Goal: Information Seeking & Learning: Compare options

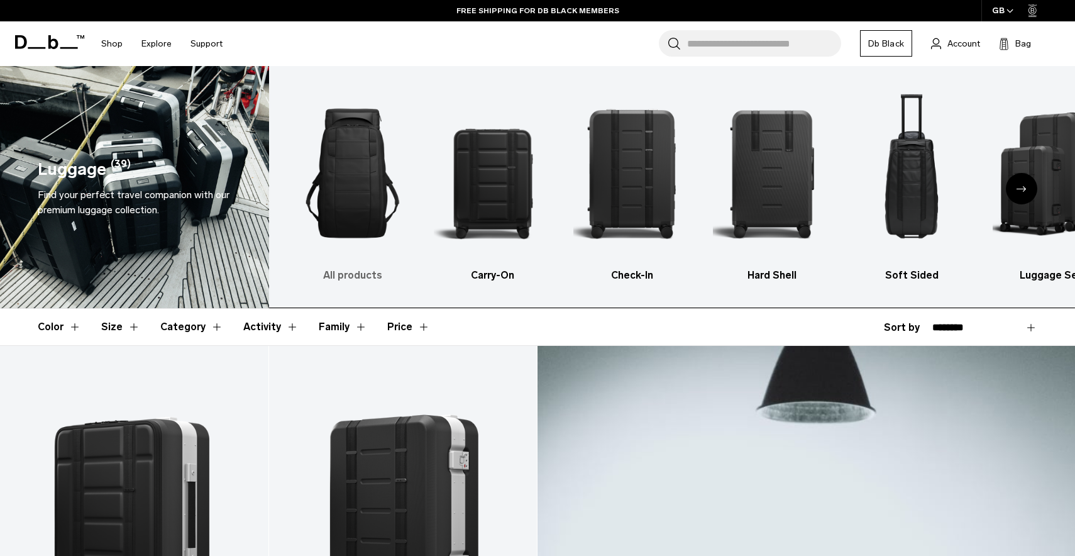
click at [351, 173] on img "1 / 6" at bounding box center [353, 173] width 118 height 177
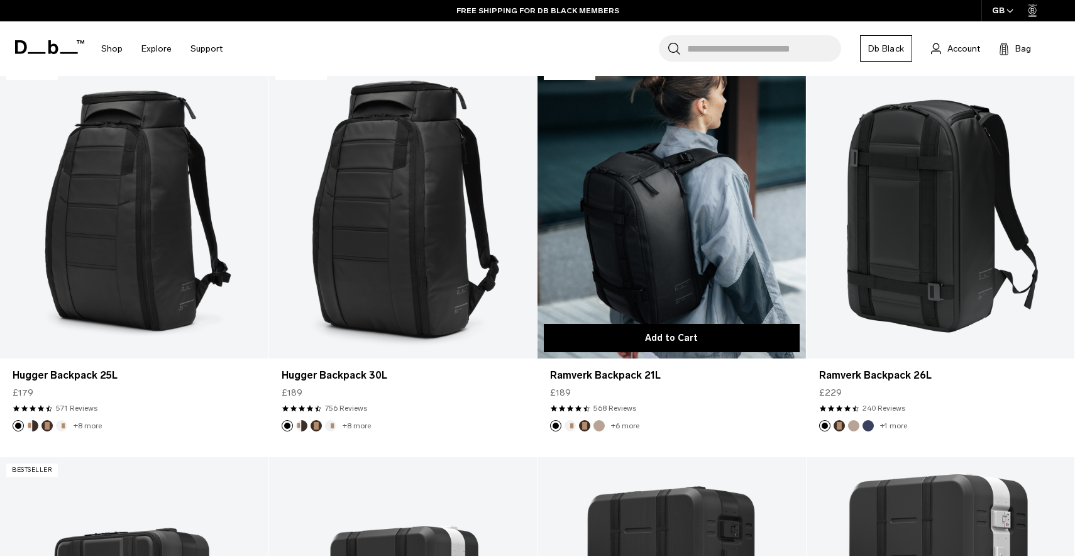
scroll to position [285, 0]
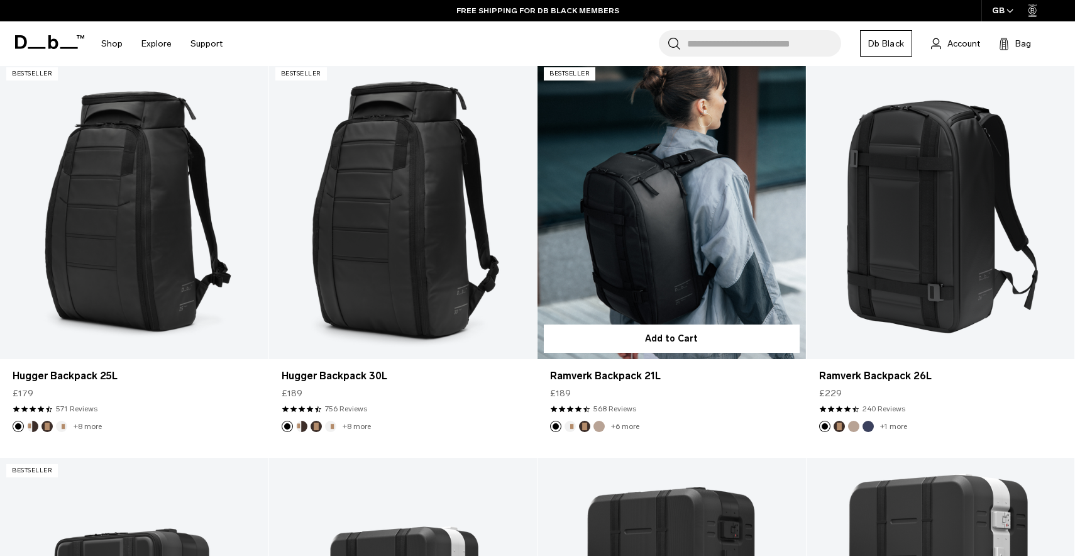
click at [722, 216] on link "Ramverk Backpack 21L" at bounding box center [672, 210] width 268 height 298
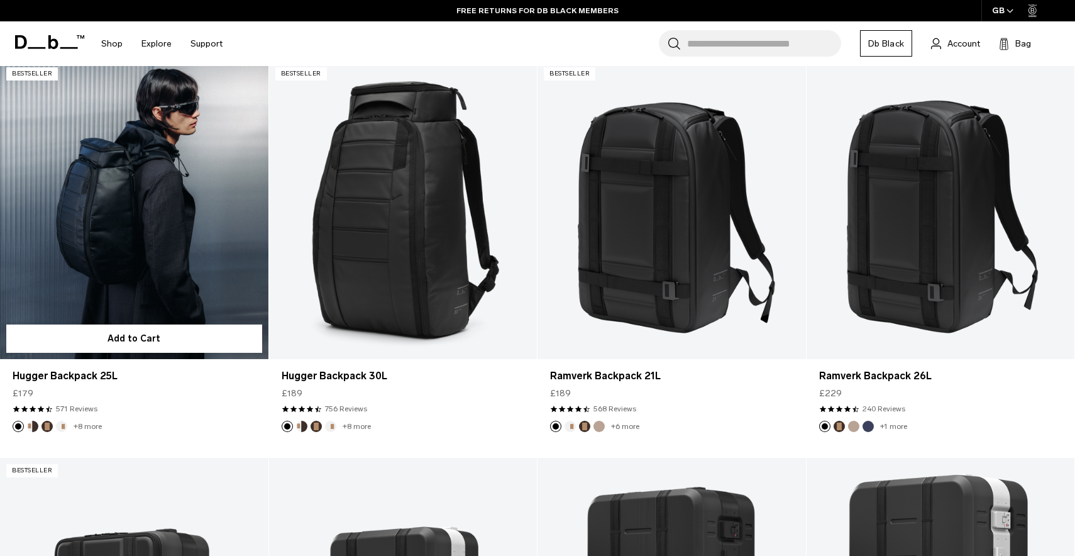
click at [191, 223] on link "Hugger Backpack 25L" at bounding box center [134, 210] width 268 height 298
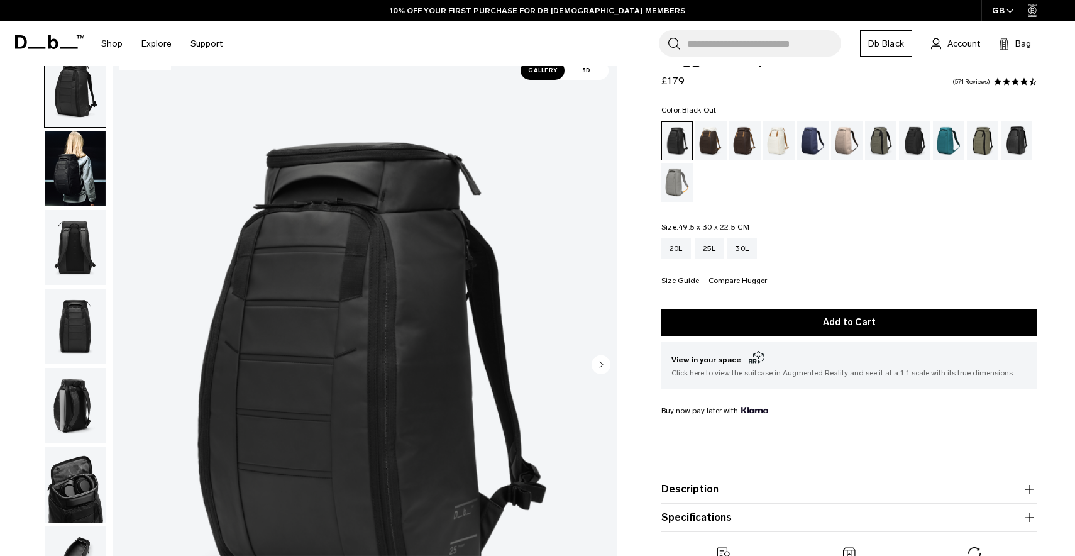
scroll to position [13, 0]
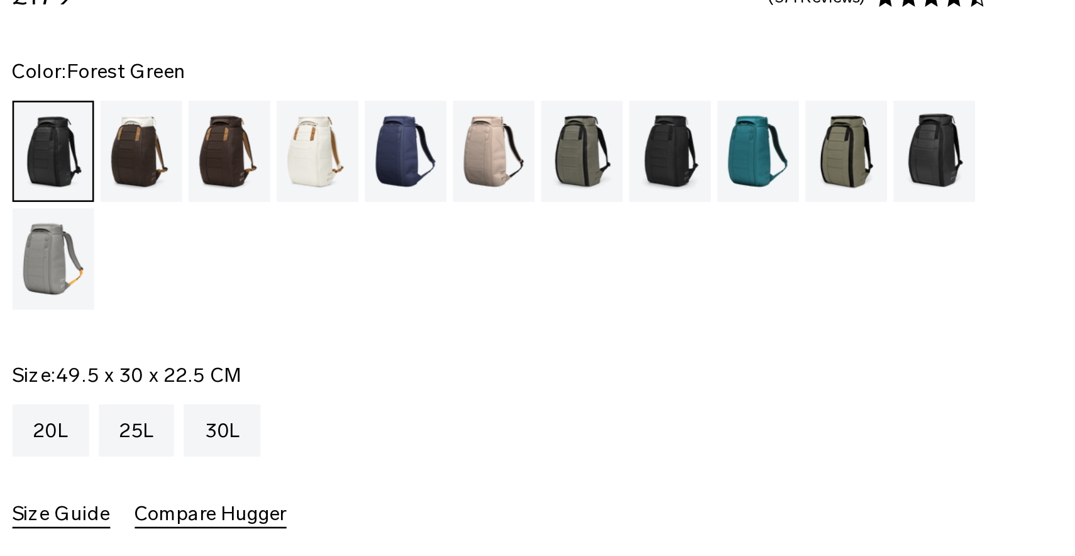
click at [865, 143] on div "Forest Green" at bounding box center [881, 162] width 32 height 39
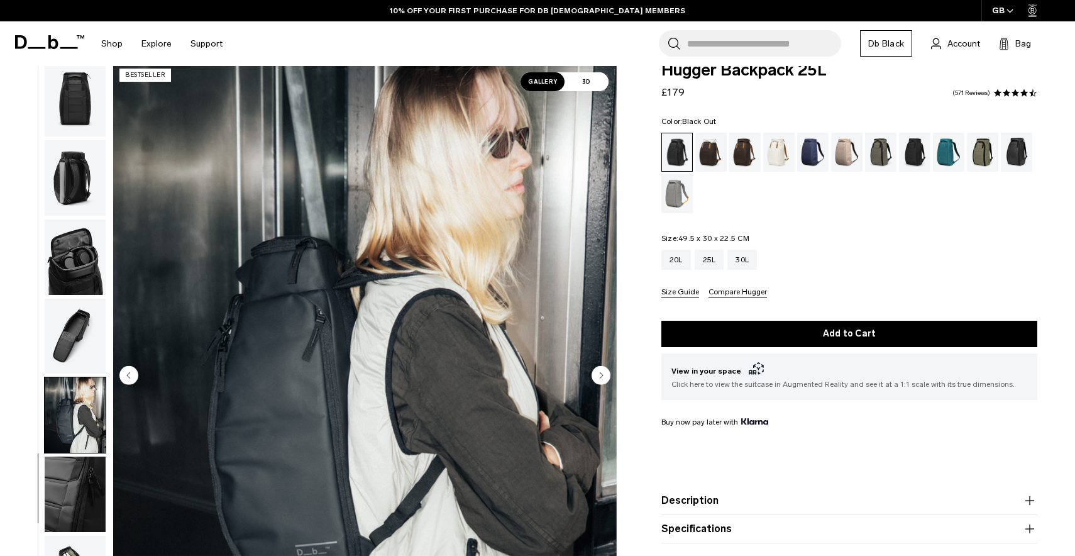
click at [60, 474] on img "button" at bounding box center [75, 493] width 61 height 75
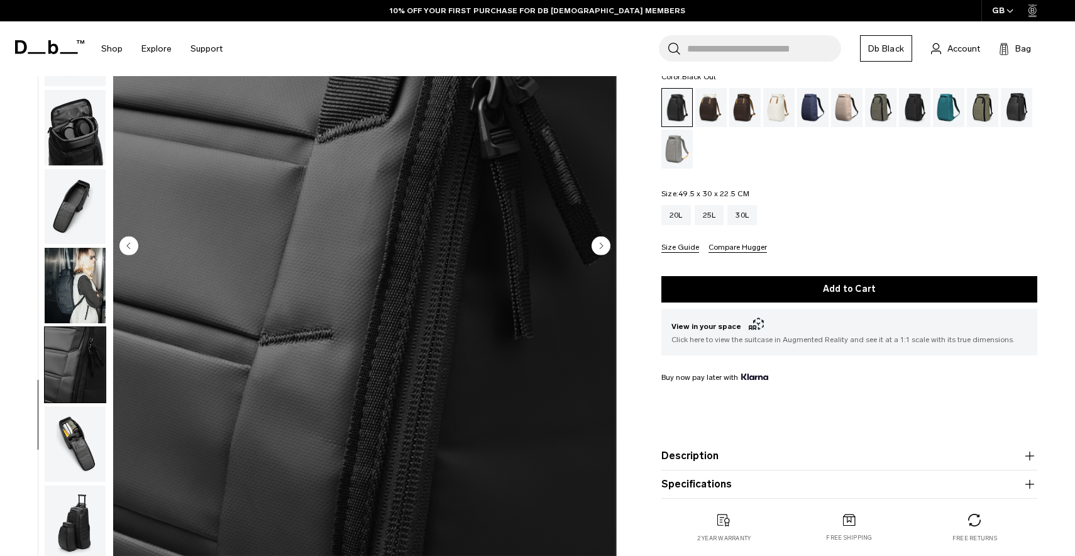
scroll to position [165, 0]
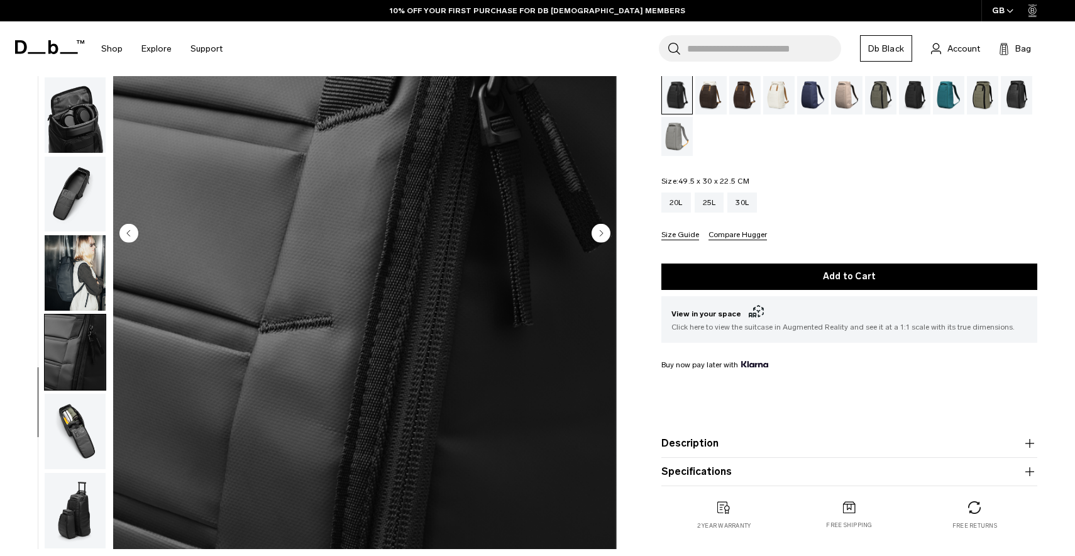
click at [74, 445] on img "button" at bounding box center [75, 431] width 61 height 75
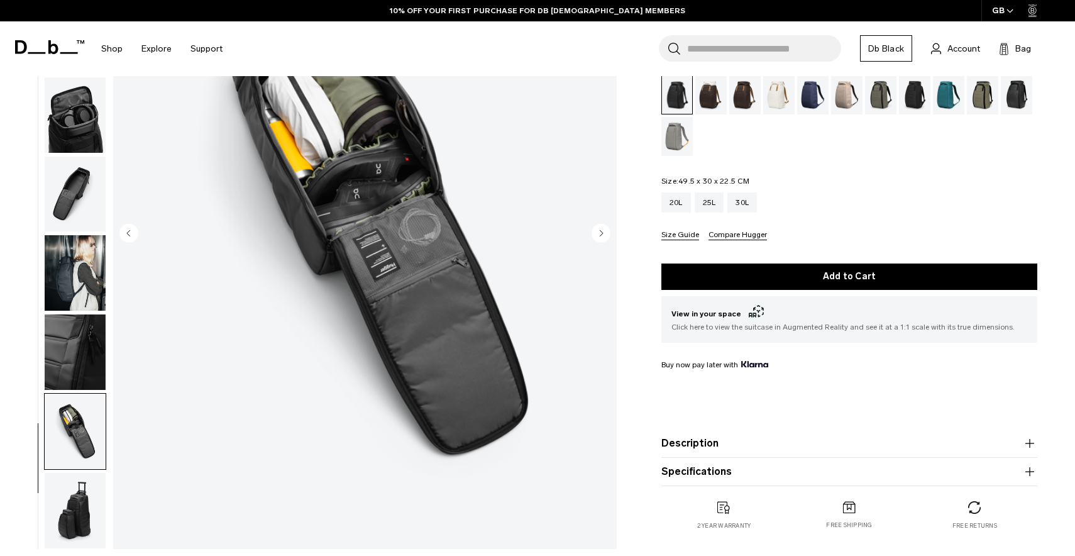
click at [75, 495] on img "button" at bounding box center [75, 510] width 61 height 75
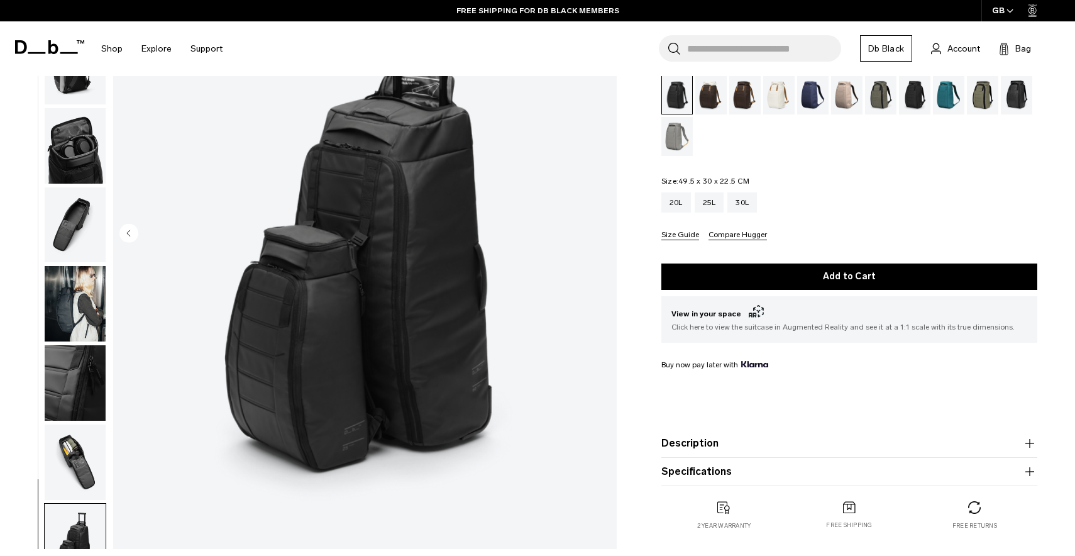
click at [72, 140] on img "button" at bounding box center [75, 145] width 61 height 75
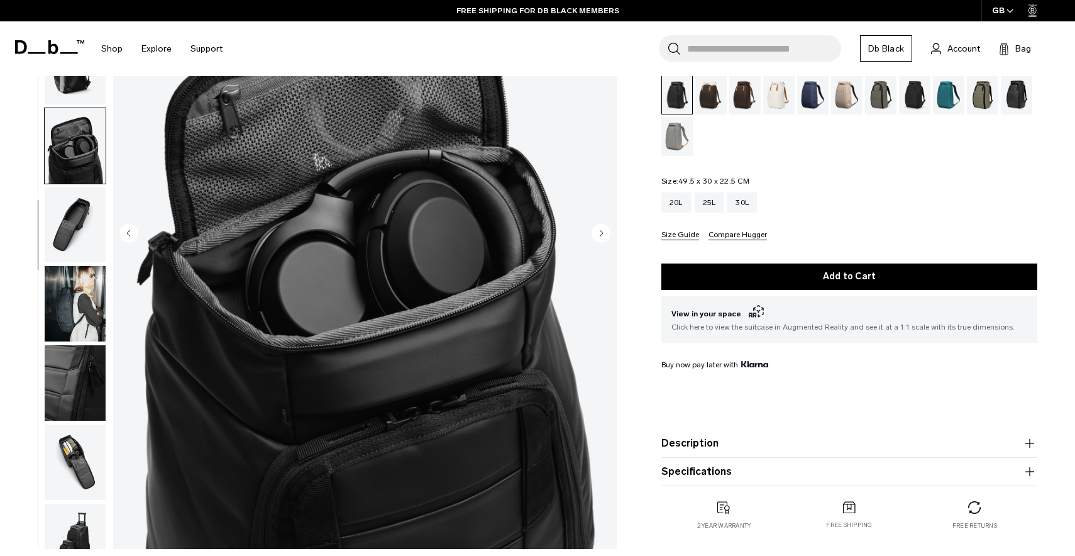
scroll to position [249, 0]
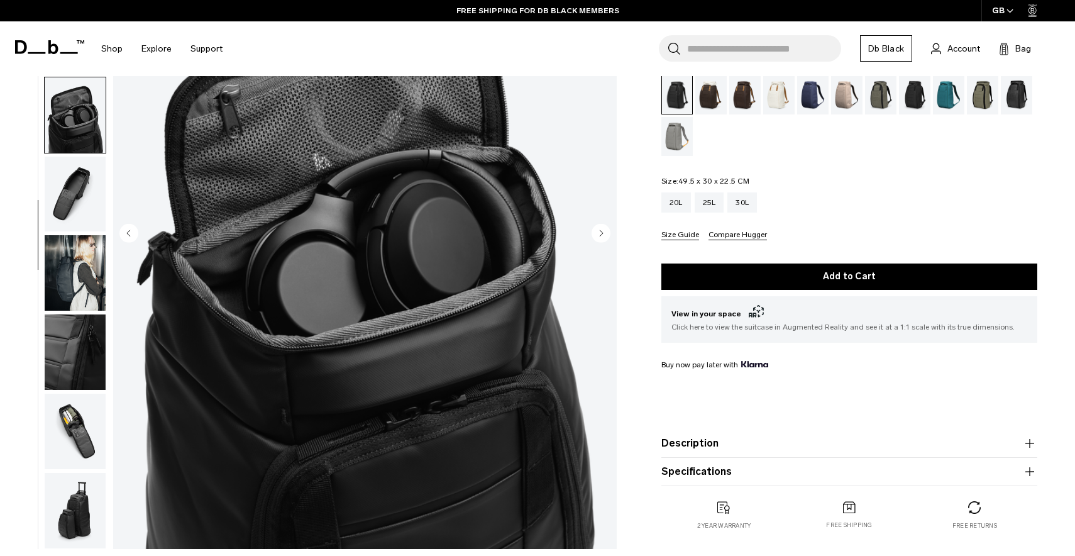
click at [74, 211] on img "button" at bounding box center [75, 194] width 61 height 75
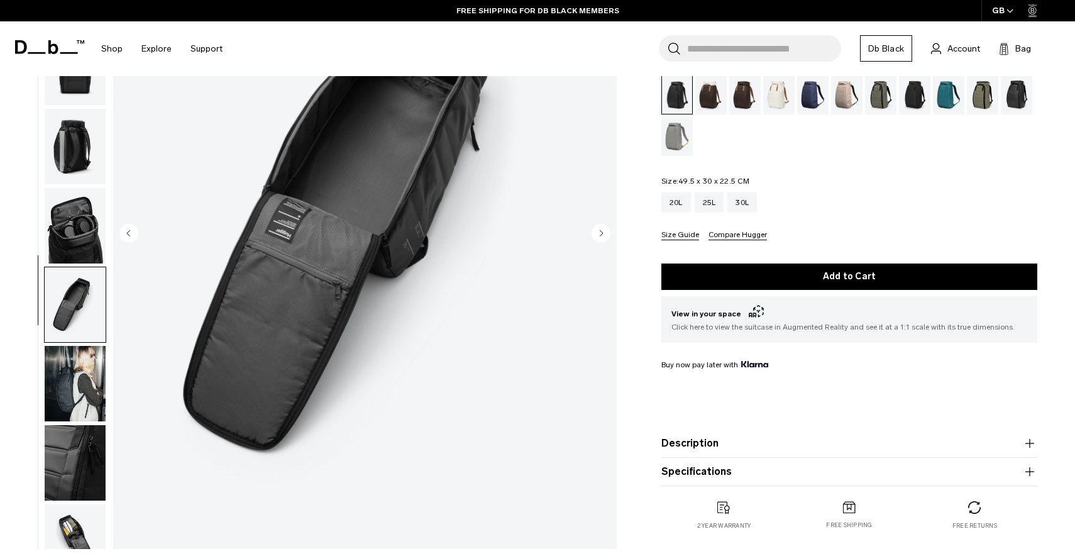
scroll to position [75, 0]
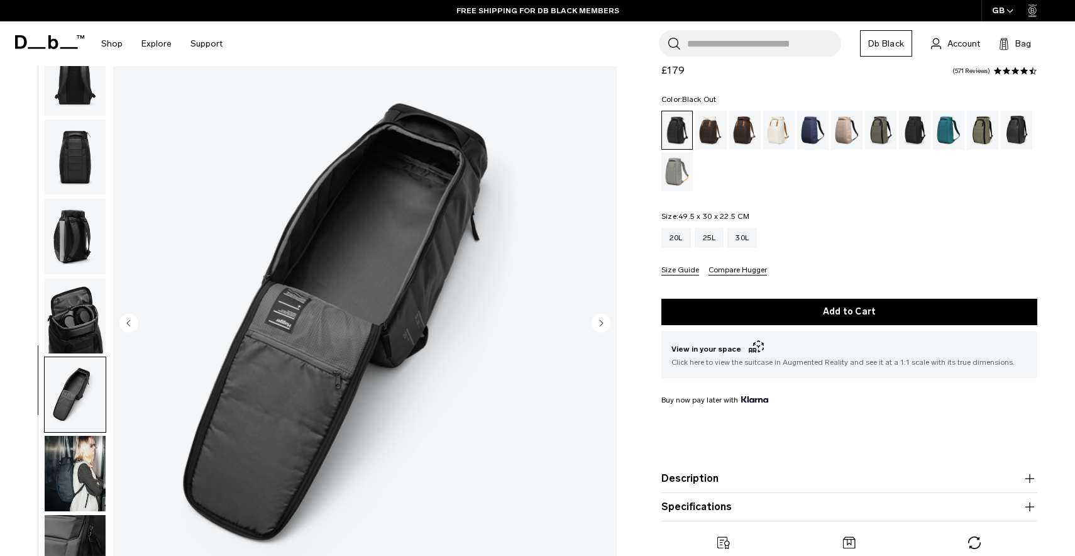
click at [60, 257] on img "button" at bounding box center [75, 236] width 61 height 75
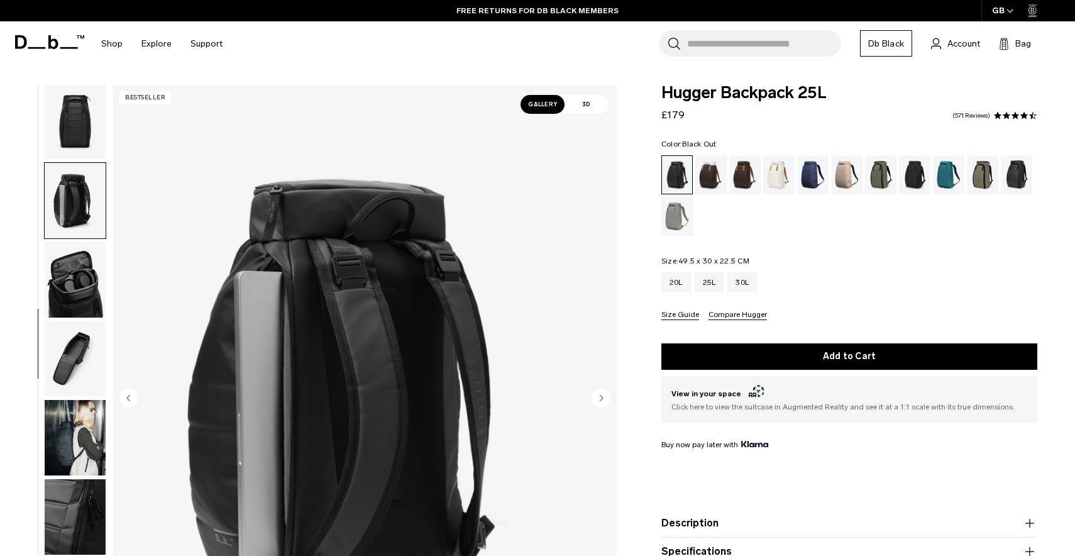
scroll to position [0, 0]
drag, startPoint x: 660, startPoint y: 109, endPoint x: 745, endPoint y: 109, distance: 84.9
click at [745, 109] on div "Hugger Backpack 25L £179 4.5 star rating 571 Reviews Color: Black Out Out of st…" at bounding box center [849, 360] width 451 height 550
click at [745, 109] on div "Hugger Backpack 25L £179 4.5 star rating 571 Reviews" at bounding box center [849, 104] width 376 height 38
drag, startPoint x: 687, startPoint y: 91, endPoint x: 855, endPoint y: 91, distance: 167.9
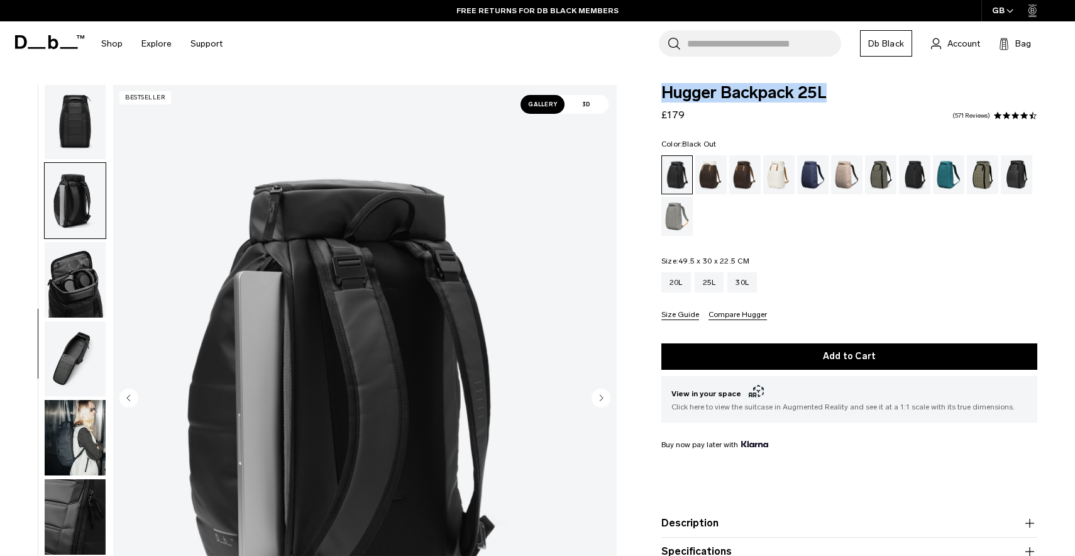
click at [855, 91] on div "Hugger Backpack 25L £179 4.5 star rating 571 Reviews Color: Black Out Out of st…" at bounding box center [849, 360] width 451 height 550
click at [855, 91] on span "Hugger Backpack 25L" at bounding box center [849, 93] width 376 height 16
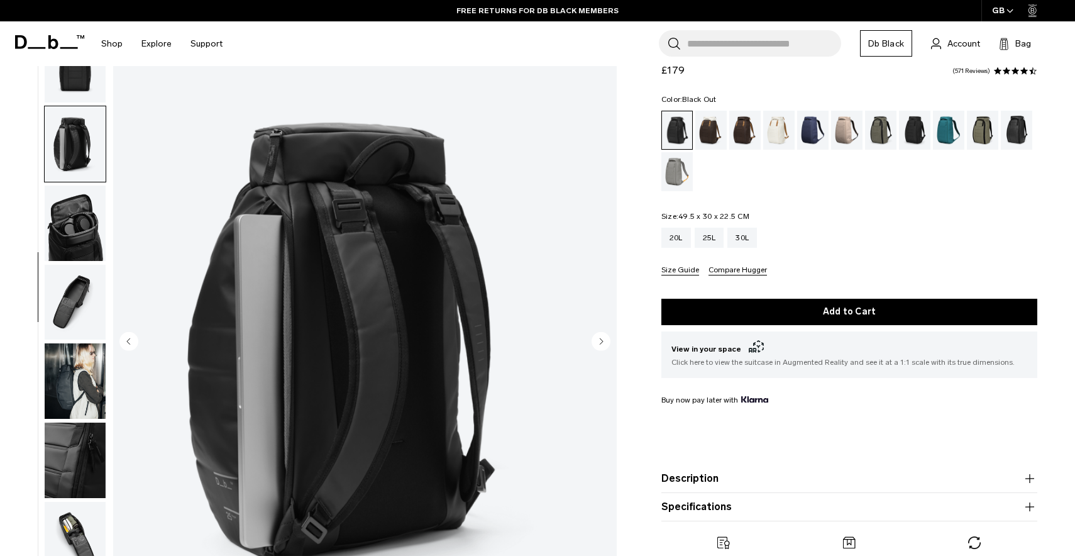
scroll to position [112, 0]
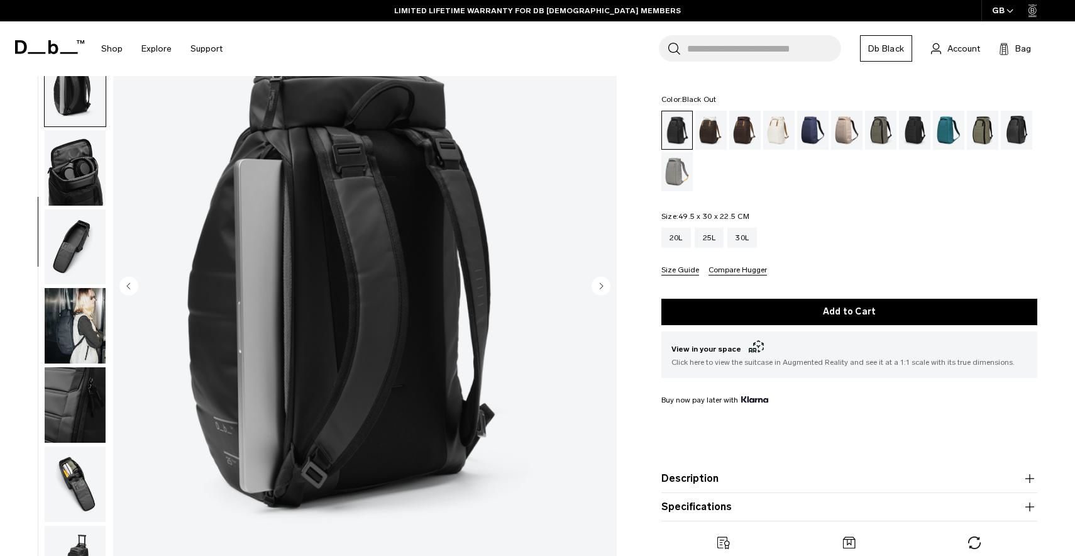
click at [687, 272] on button "Size Guide" at bounding box center [680, 270] width 38 height 9
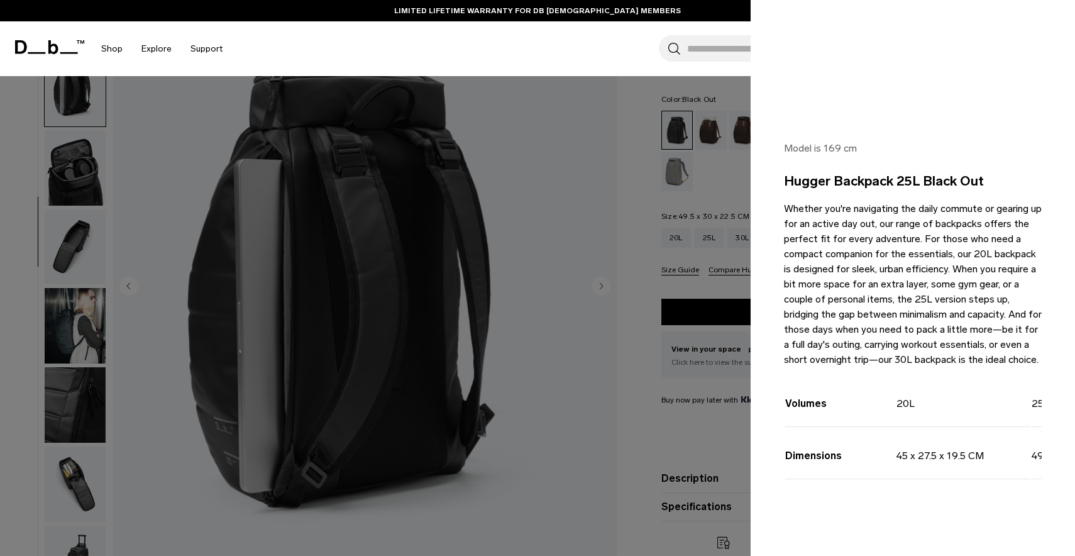
scroll to position [230, 0]
drag, startPoint x: 802, startPoint y: 181, endPoint x: 922, endPoint y: 207, distance: 122.8
click at [922, 207] on div "Model is 169 cm Hugger Backpack 25L Black Out Whether you're navigating the dai…" at bounding box center [913, 333] width 324 height 445
click at [922, 207] on p "Whether you're navigating the daily commute or gearing up for an active day out…" at bounding box center [913, 284] width 258 height 166
click at [682, 106] on div at bounding box center [537, 278] width 1075 height 556
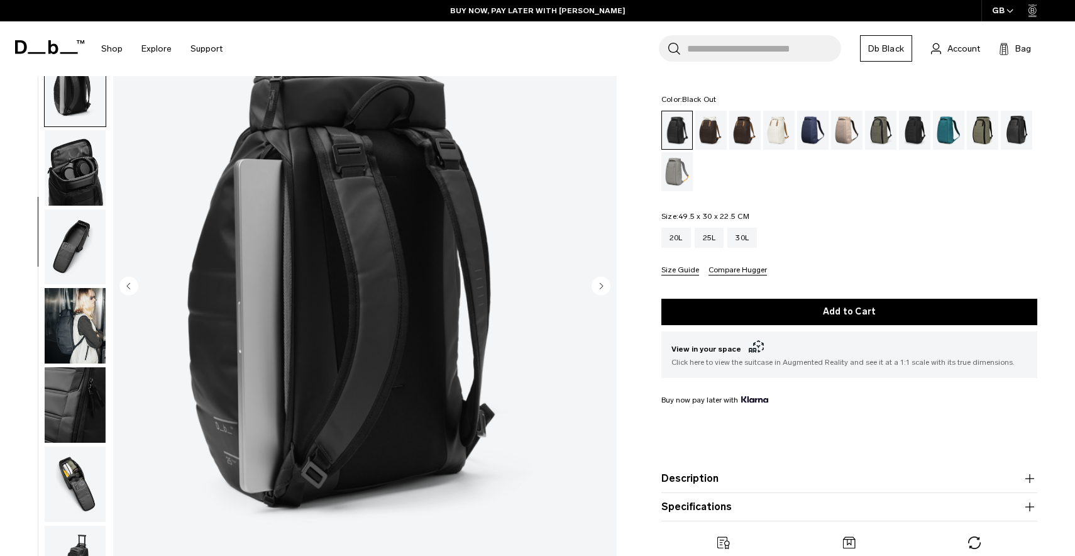
click at [735, 272] on button "Compare Hugger" at bounding box center [738, 270] width 58 height 9
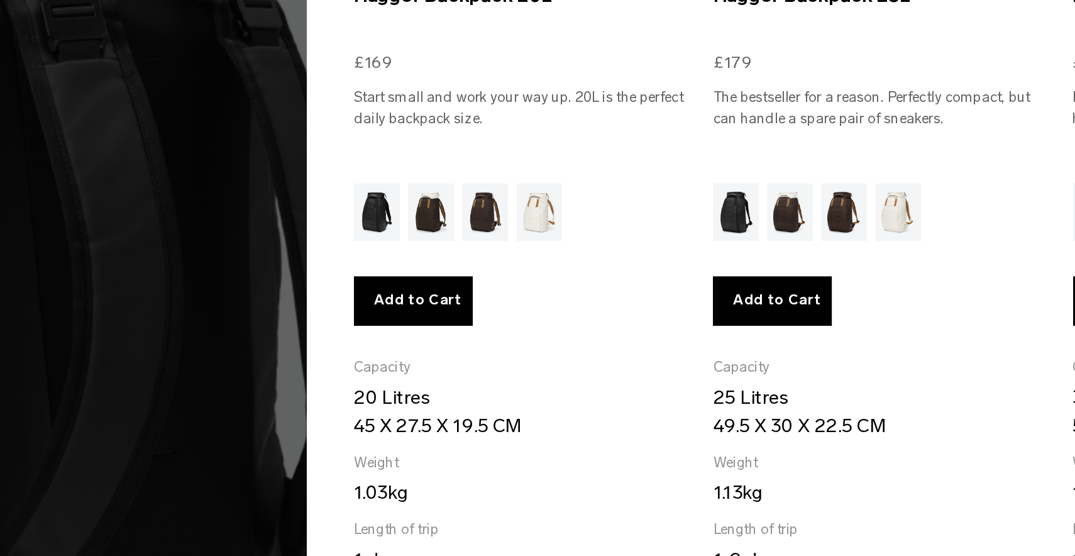
scroll to position [0, 0]
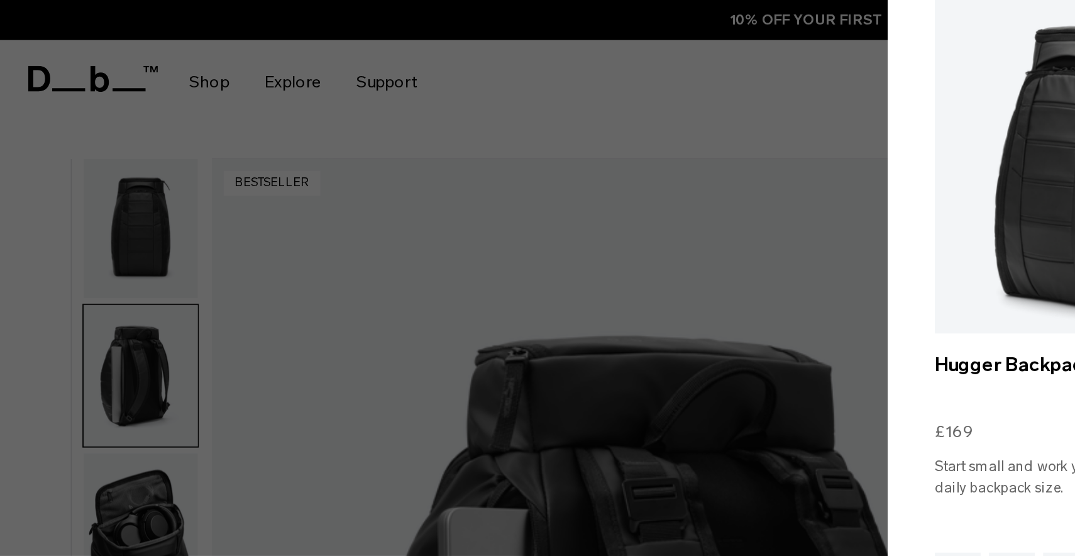
drag, startPoint x: 213, startPoint y: 52, endPoint x: 278, endPoint y: 62, distance: 65.4
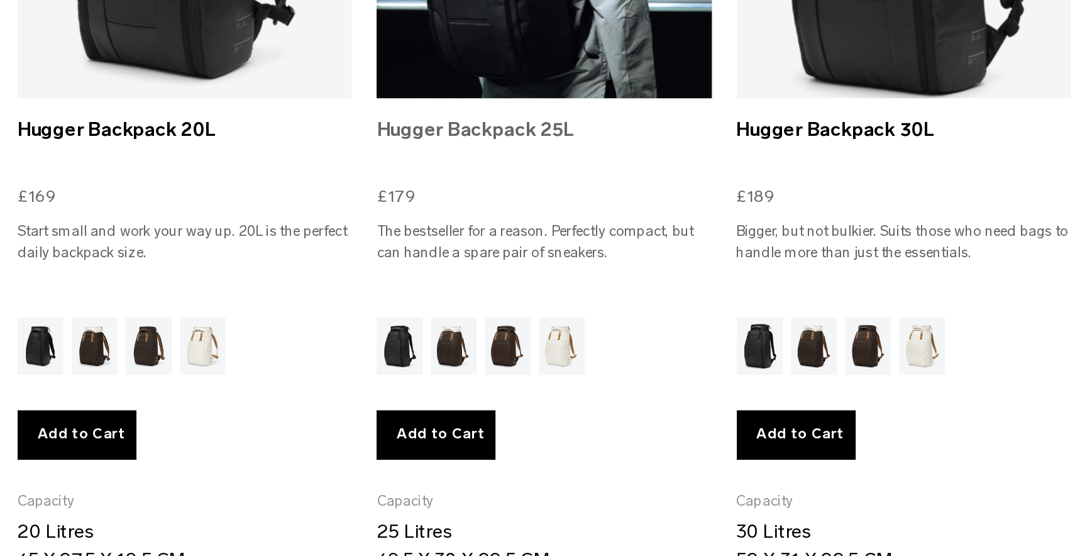
scroll to position [234, 0]
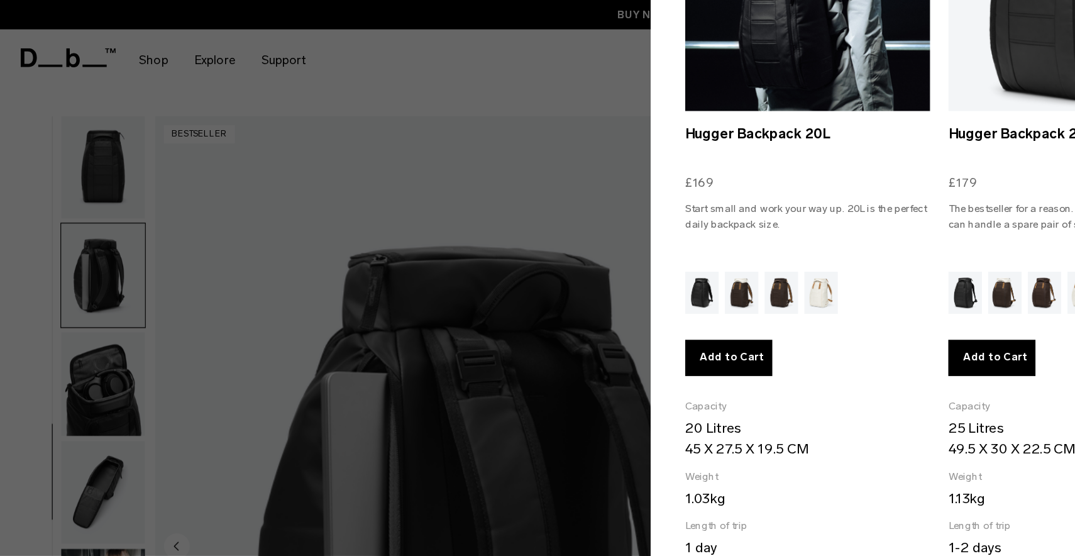
drag, startPoint x: 400, startPoint y: 324, endPoint x: 607, endPoint y: 323, distance: 207.5
click at [607, 324] on ul "Selected Hugger Backpack 20L £169 Start small and work your way up. 20L is the …" at bounding box center [780, 212] width 563 height 661
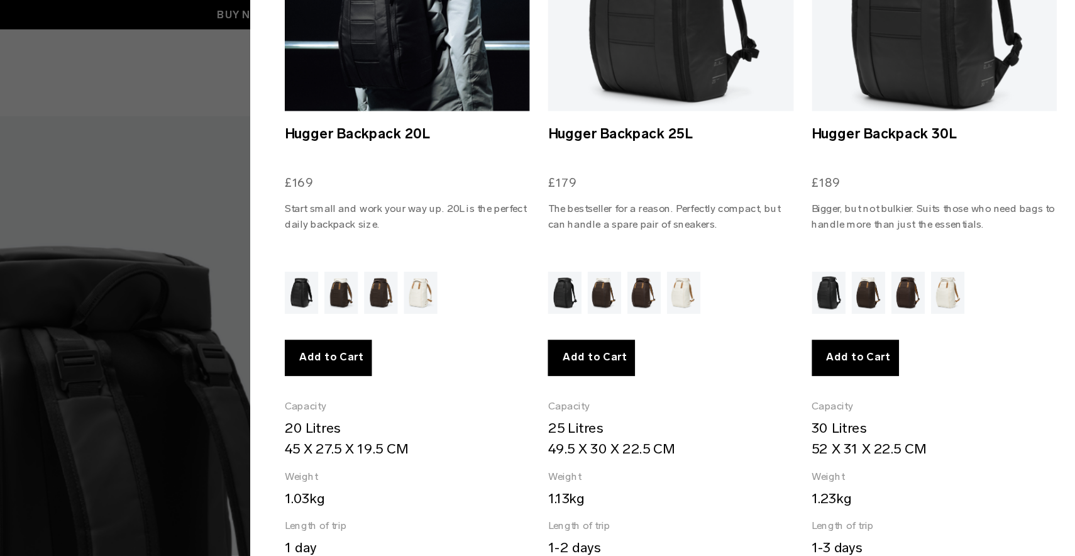
scroll to position [0, 0]
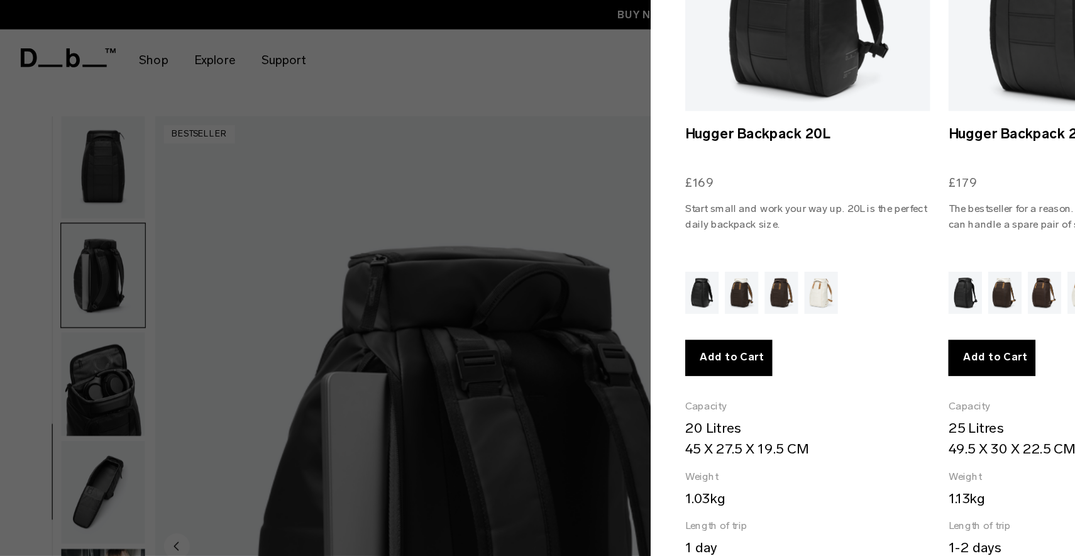
drag, startPoint x: 593, startPoint y: 319, endPoint x: 683, endPoint y: 319, distance: 90.5
click at [683, 319] on ul "Selected Hugger Backpack 20L £169 Start small and work your way up. 20L is the …" at bounding box center [780, 212] width 563 height 661
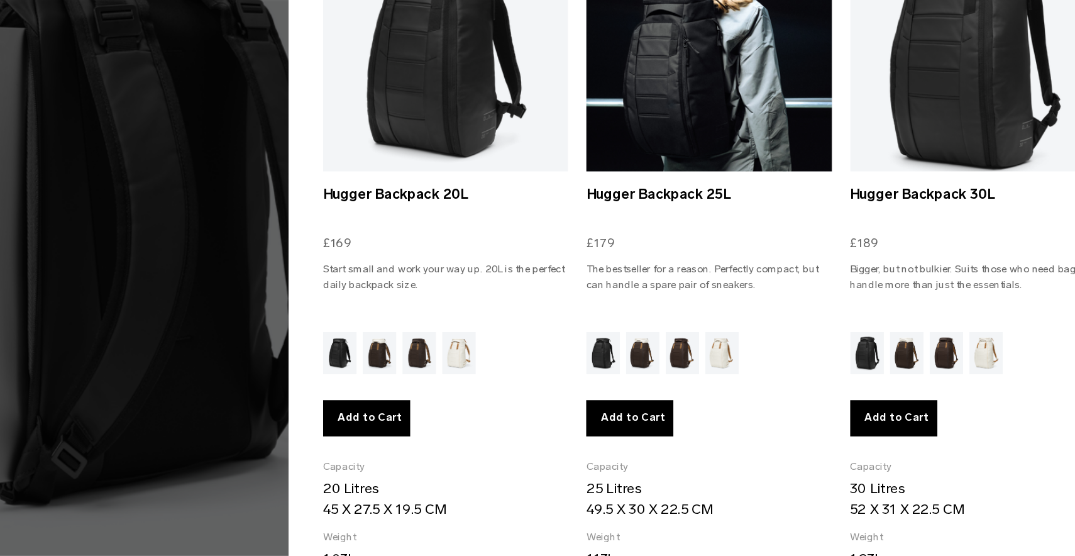
scroll to position [32, 0]
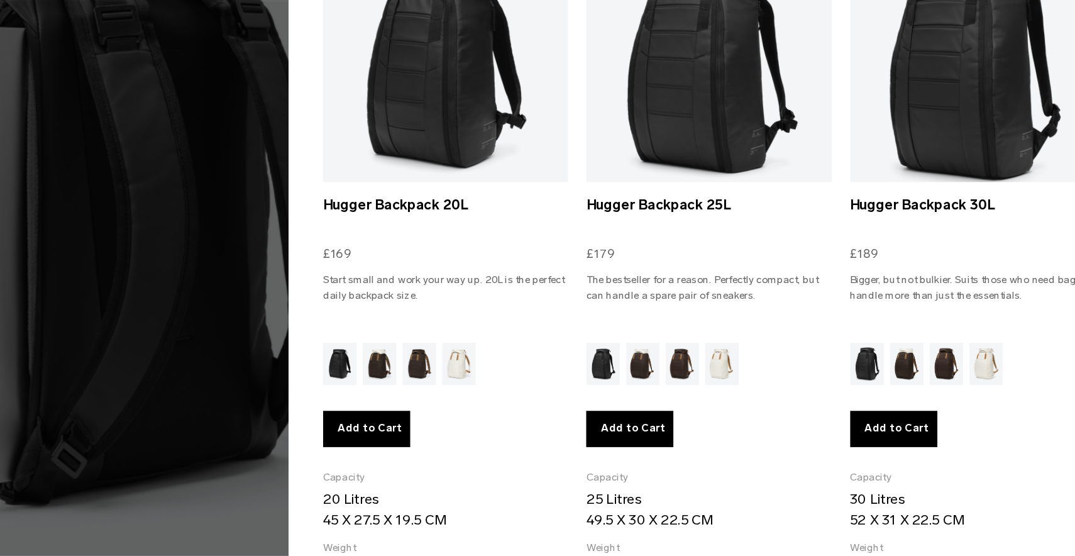
click at [128, 221] on div at bounding box center [537, 278] width 1075 height 556
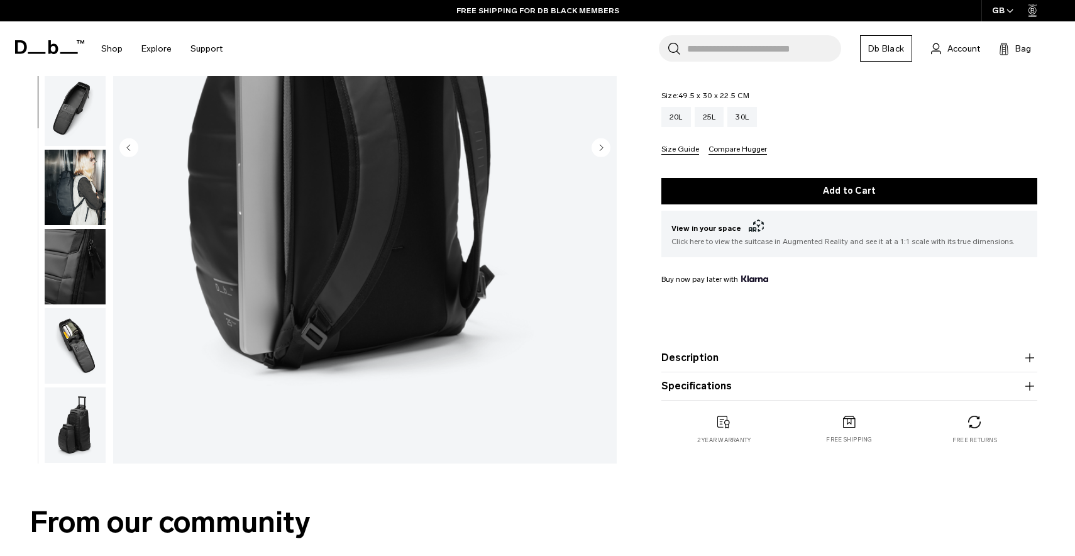
scroll to position [287, 0]
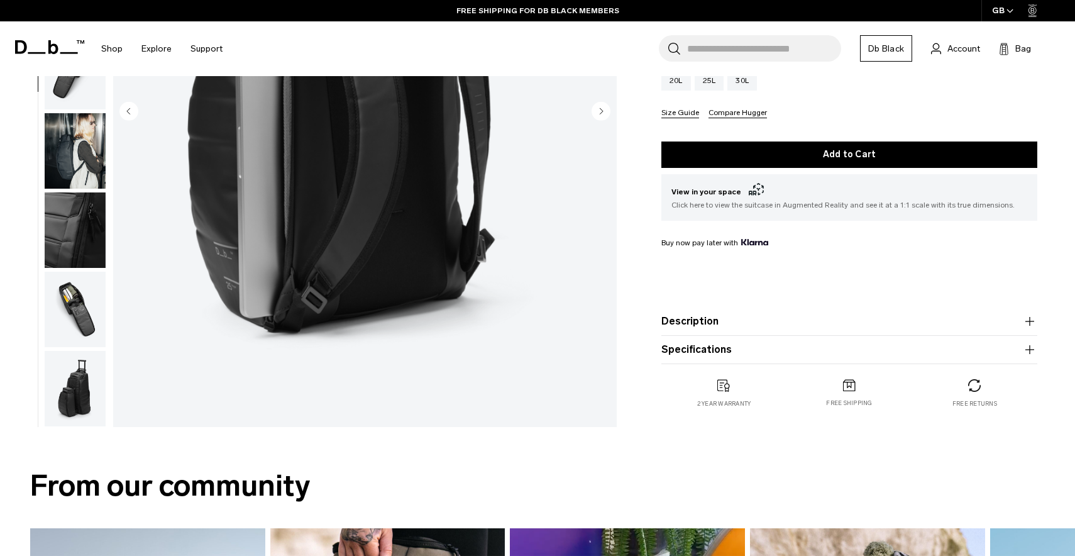
click at [704, 333] on product-accordion "Description Even the best-selling Hugger backpack isn’t immune to reimagination…" at bounding box center [849, 321] width 376 height 28
click at [705, 329] on button "Description" at bounding box center [849, 321] width 376 height 15
